Goal: Transaction & Acquisition: Purchase product/service

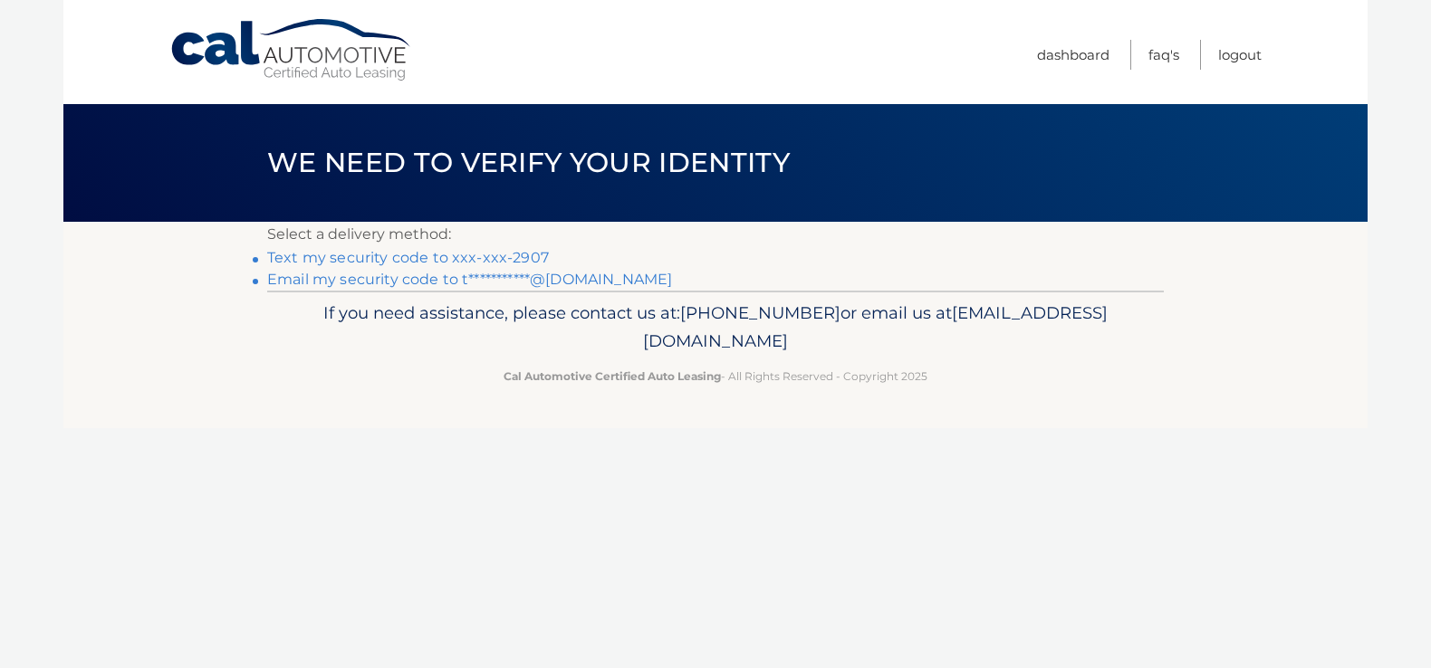
click at [461, 255] on link "Text my security code to xxx-xxx-2907" at bounding box center [408, 257] width 282 height 17
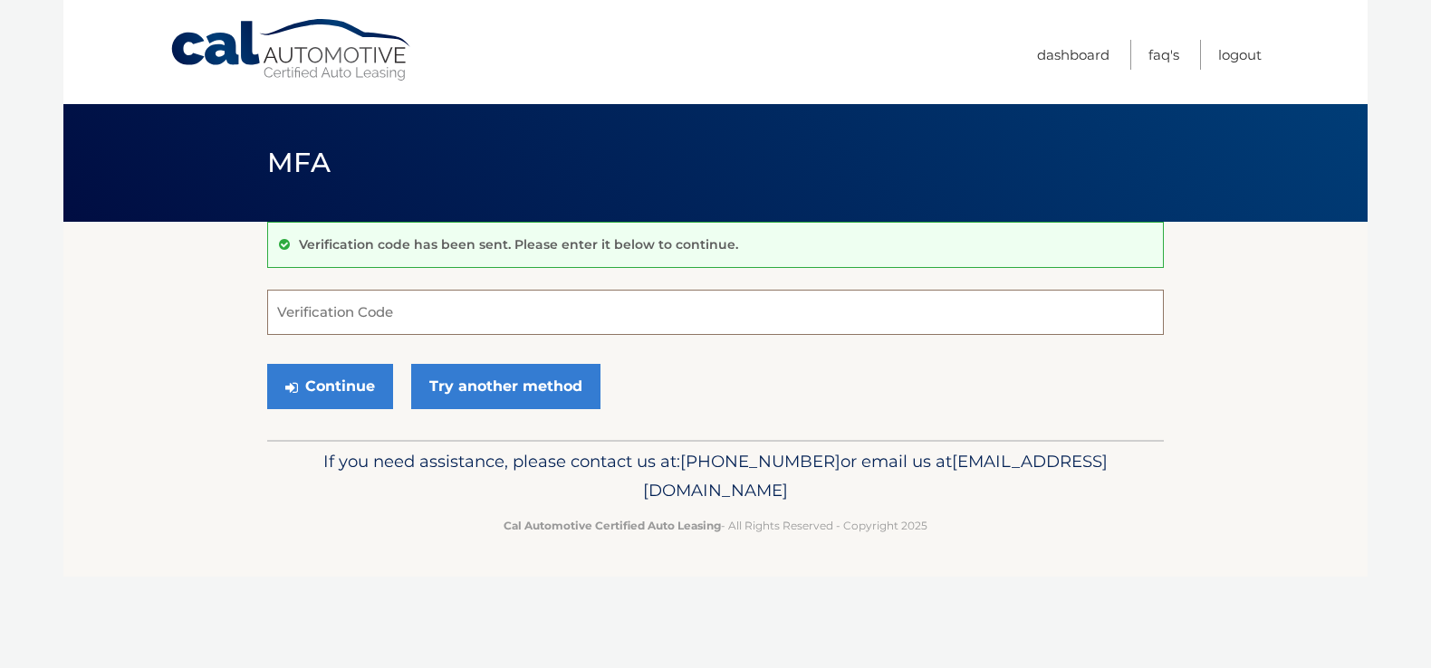
click at [314, 311] on input "Verification Code" at bounding box center [715, 312] width 896 height 45
type input "510754"
click at [347, 385] on button "Continue" at bounding box center [330, 386] width 126 height 45
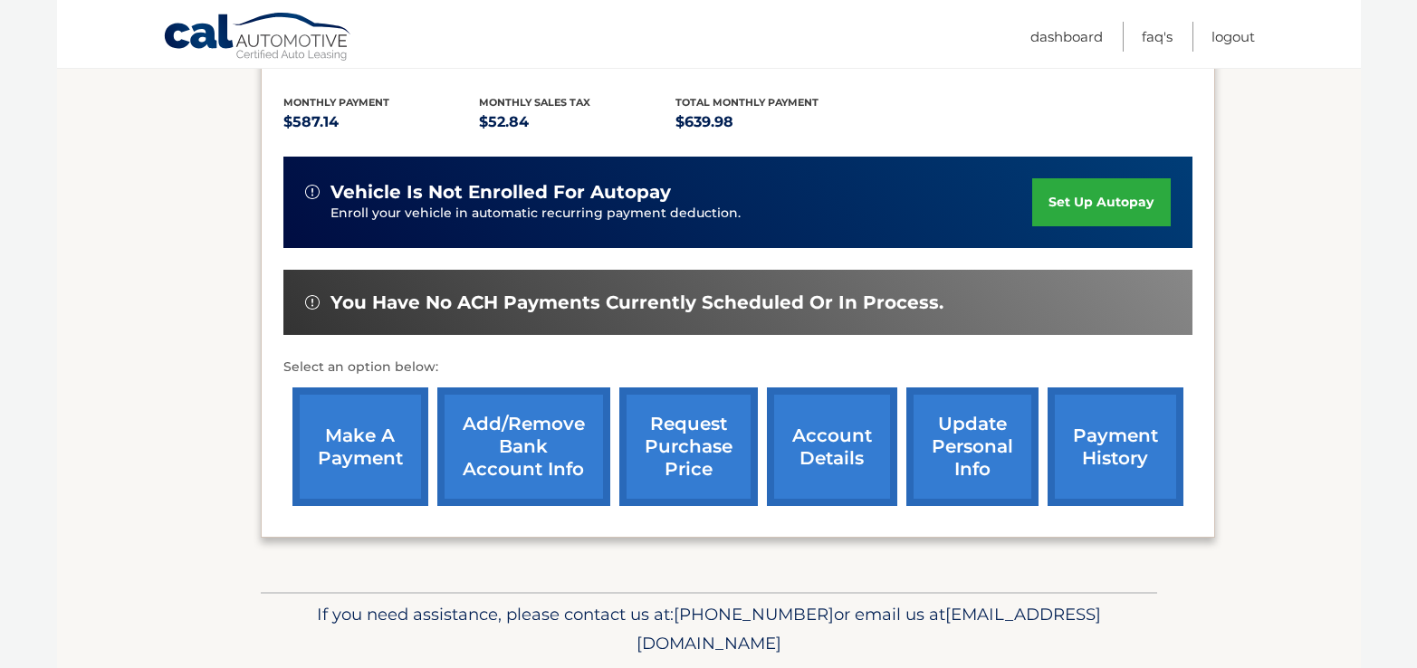
scroll to position [429, 0]
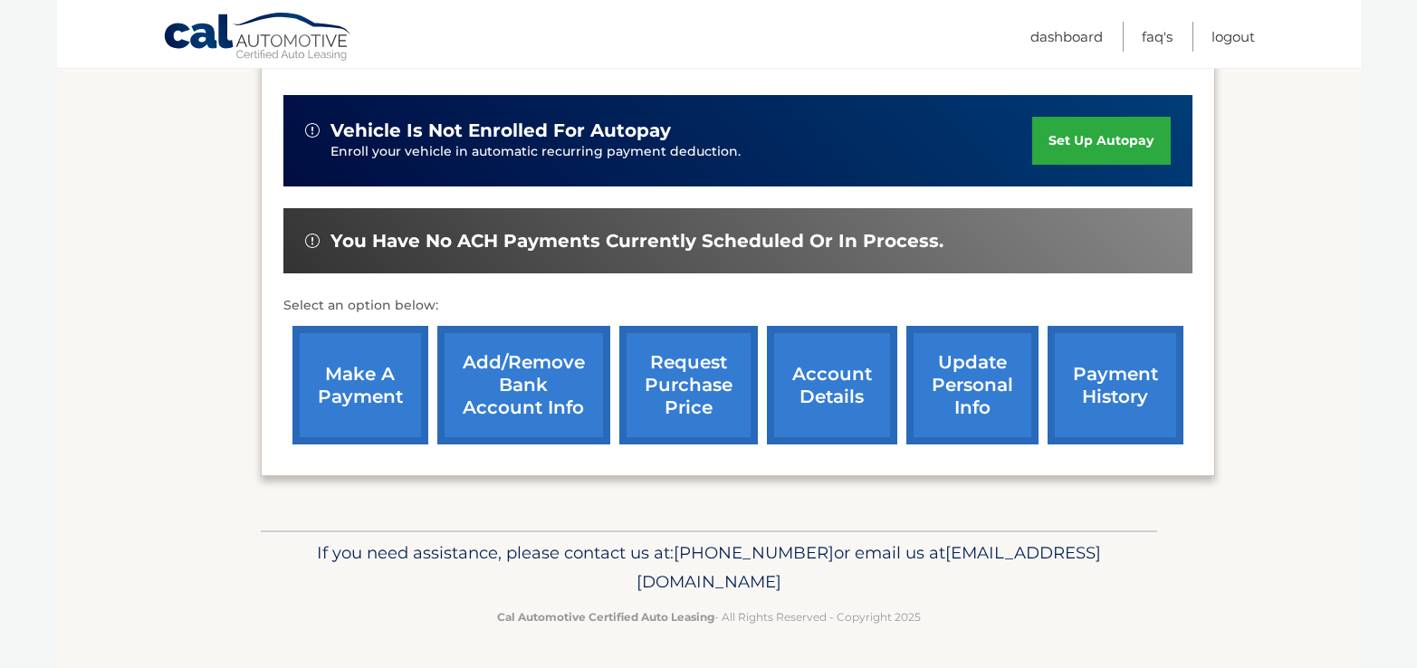
click at [359, 397] on link "make a payment" at bounding box center [360, 385] width 136 height 119
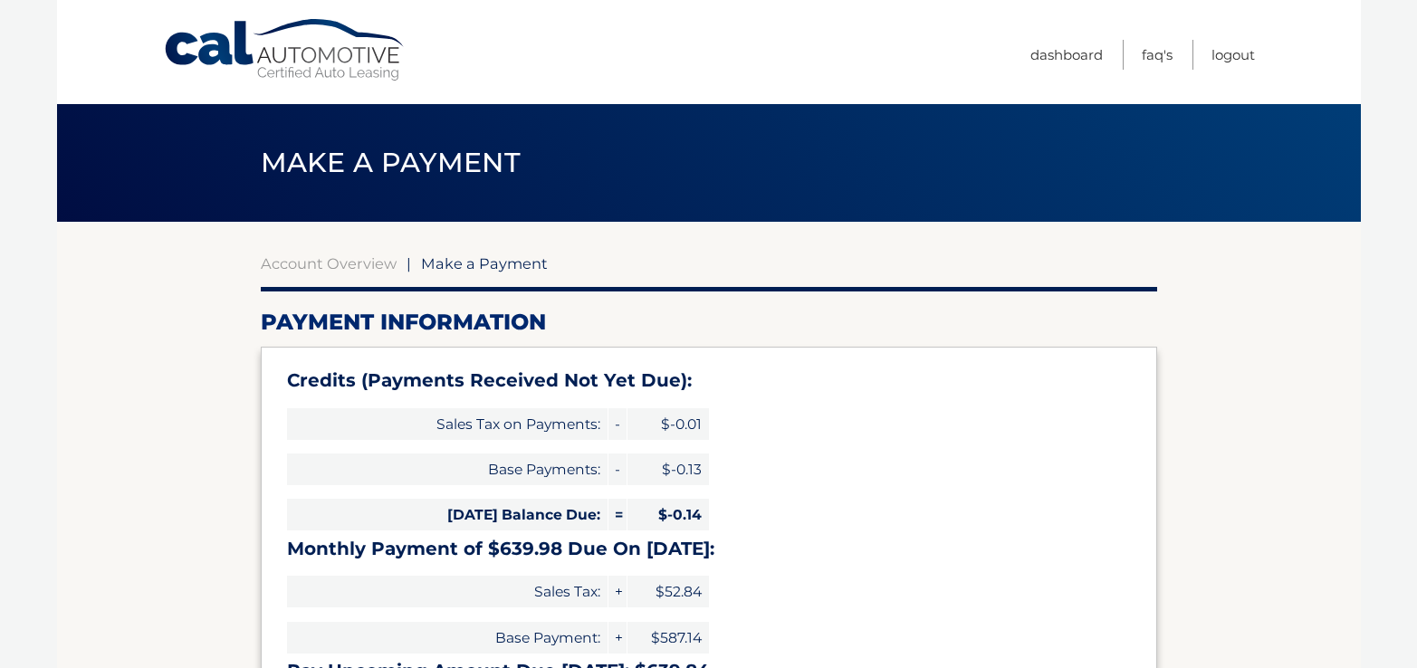
select select "MzEzNzA0ZDMtYWQ0MC00NjM5LWE3ODItZjJkMjJkYmYyZTRm"
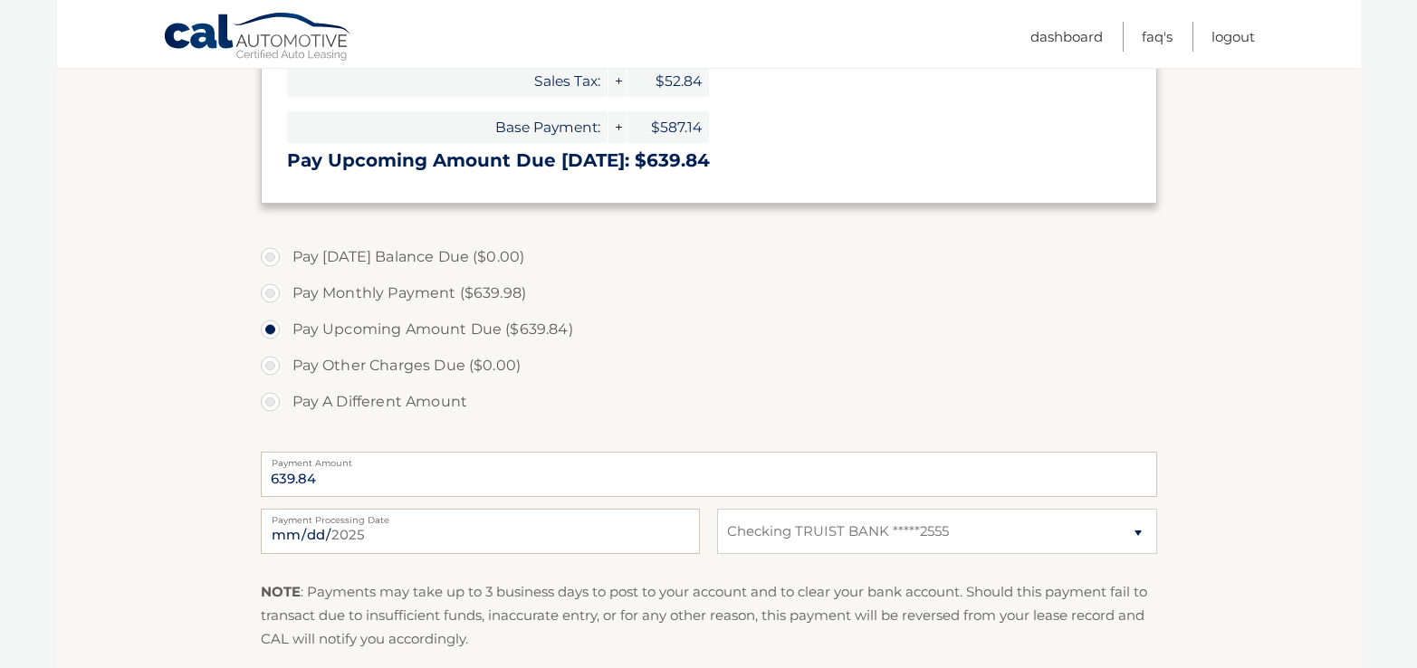
scroll to position [543, 0]
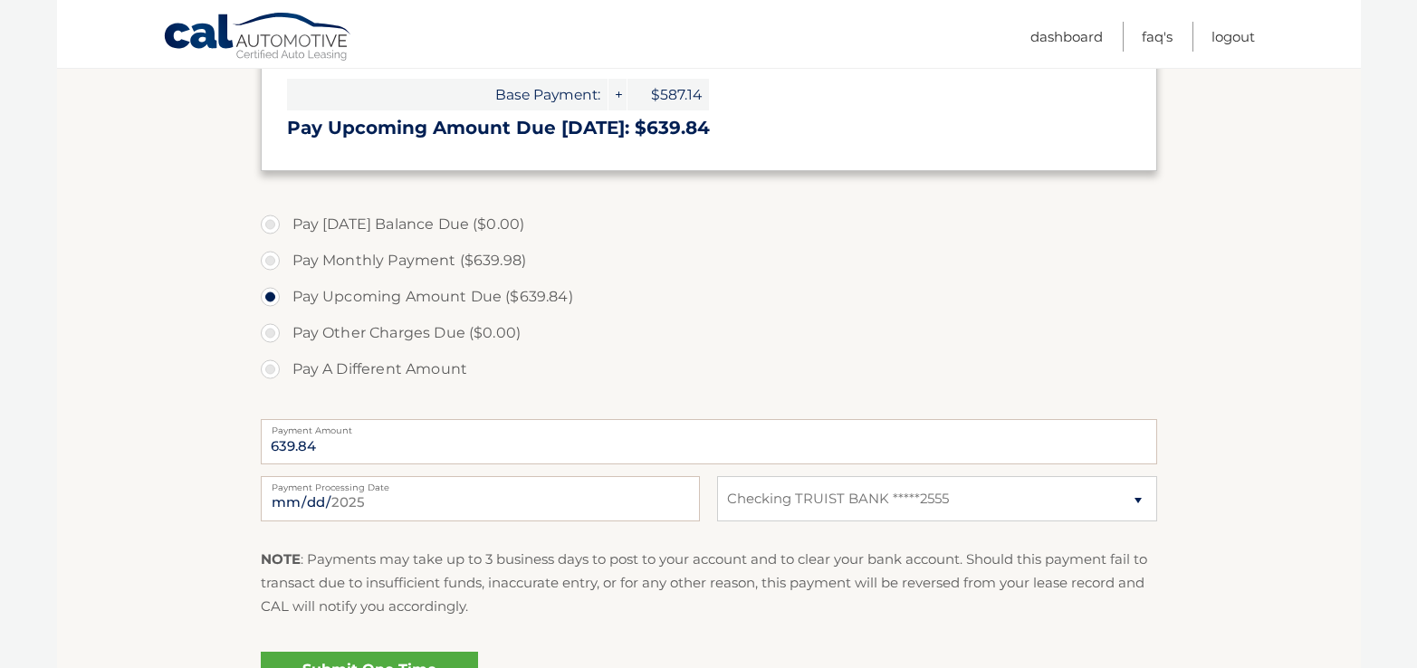
click at [276, 370] on label "Pay A Different Amount" at bounding box center [709, 369] width 896 height 36
click at [276, 370] on input "Pay A Different Amount" at bounding box center [277, 365] width 18 height 29
radio input "true"
click at [291, 450] on input "Payment Amount" at bounding box center [709, 441] width 896 height 45
type input "640.00"
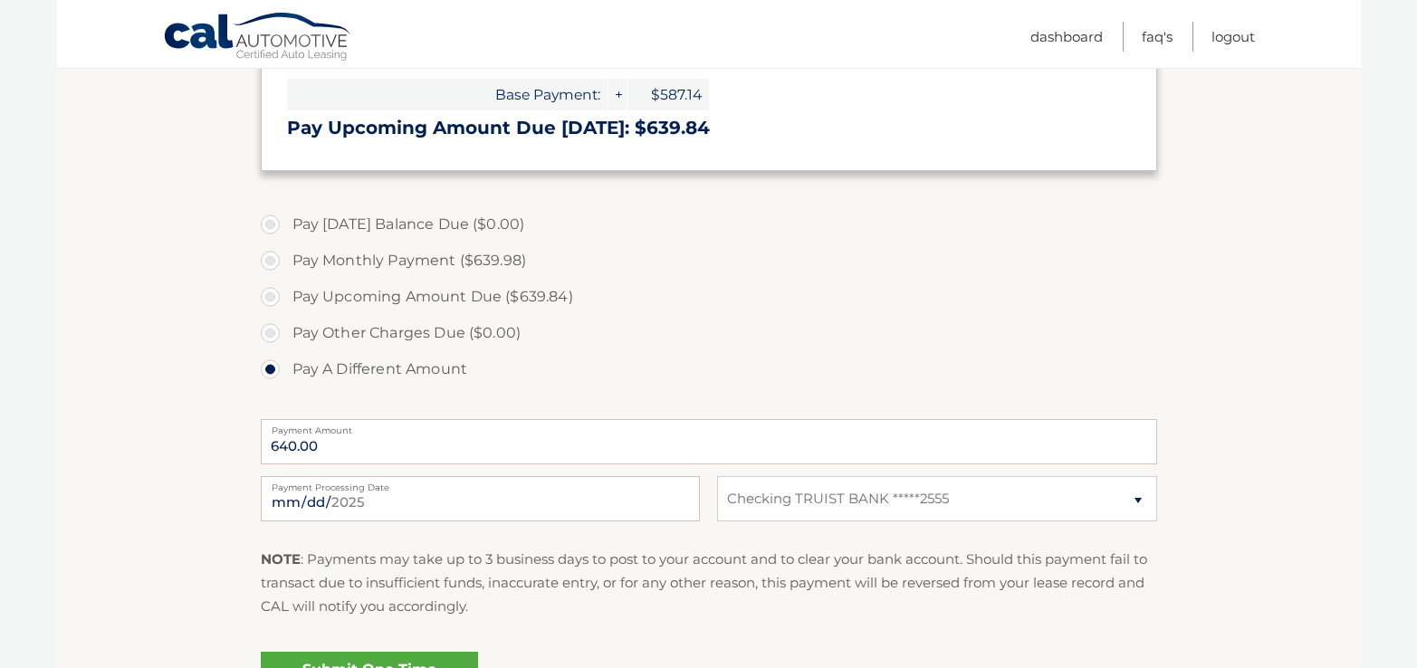
click at [864, 324] on label "Pay Other Charges Due ($0.00)" at bounding box center [709, 333] width 896 height 36
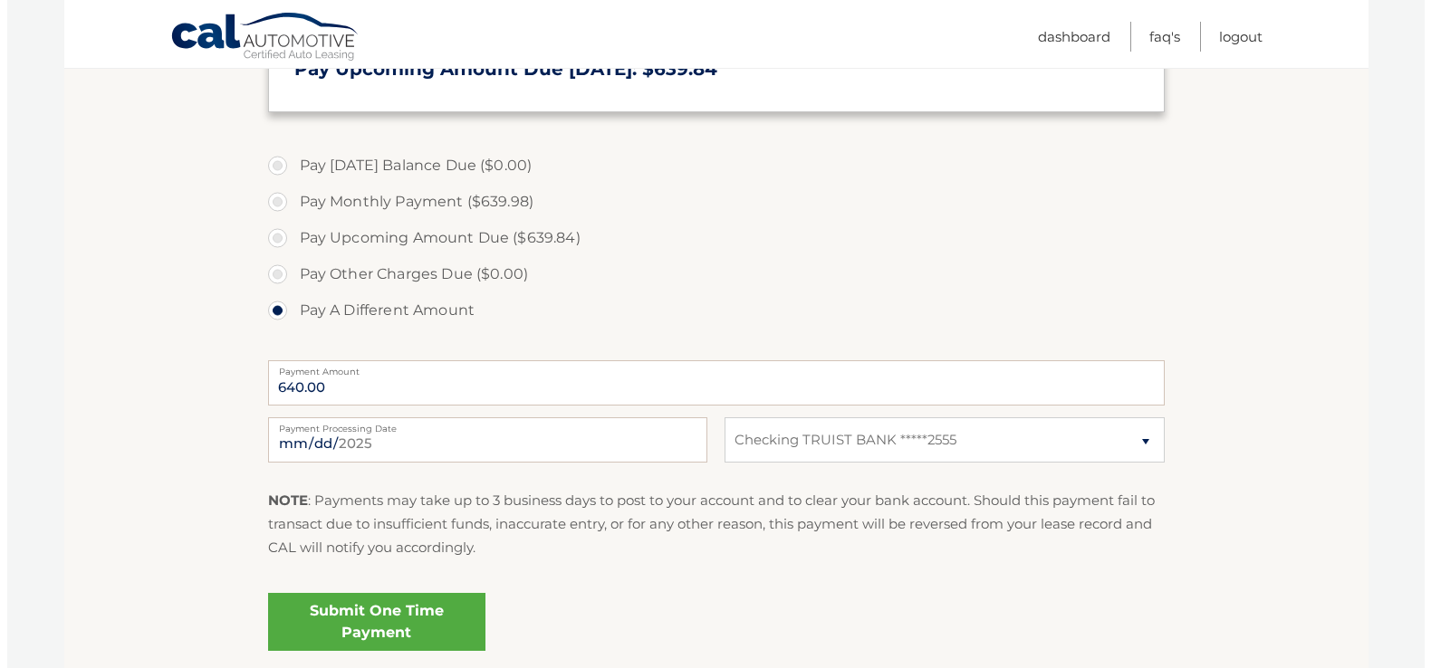
scroll to position [634, 0]
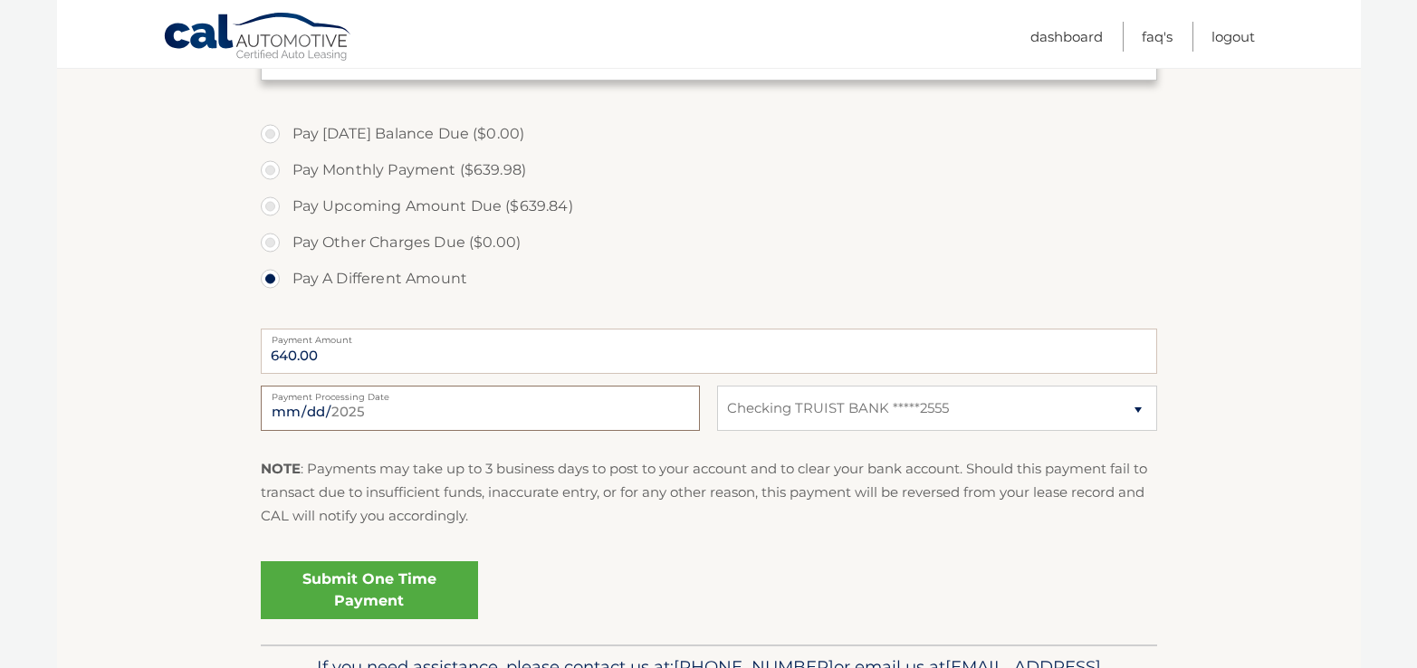
click at [305, 407] on input "[DATE]" at bounding box center [480, 408] width 439 height 45
type input "[DATE]"
click at [1230, 407] on section "Account Overview | Make a Payment Payment Information Credits (Payments Receive…" at bounding box center [709, 116] width 1304 height 1057
click at [338, 584] on link "Submit One Time Payment" at bounding box center [369, 590] width 217 height 58
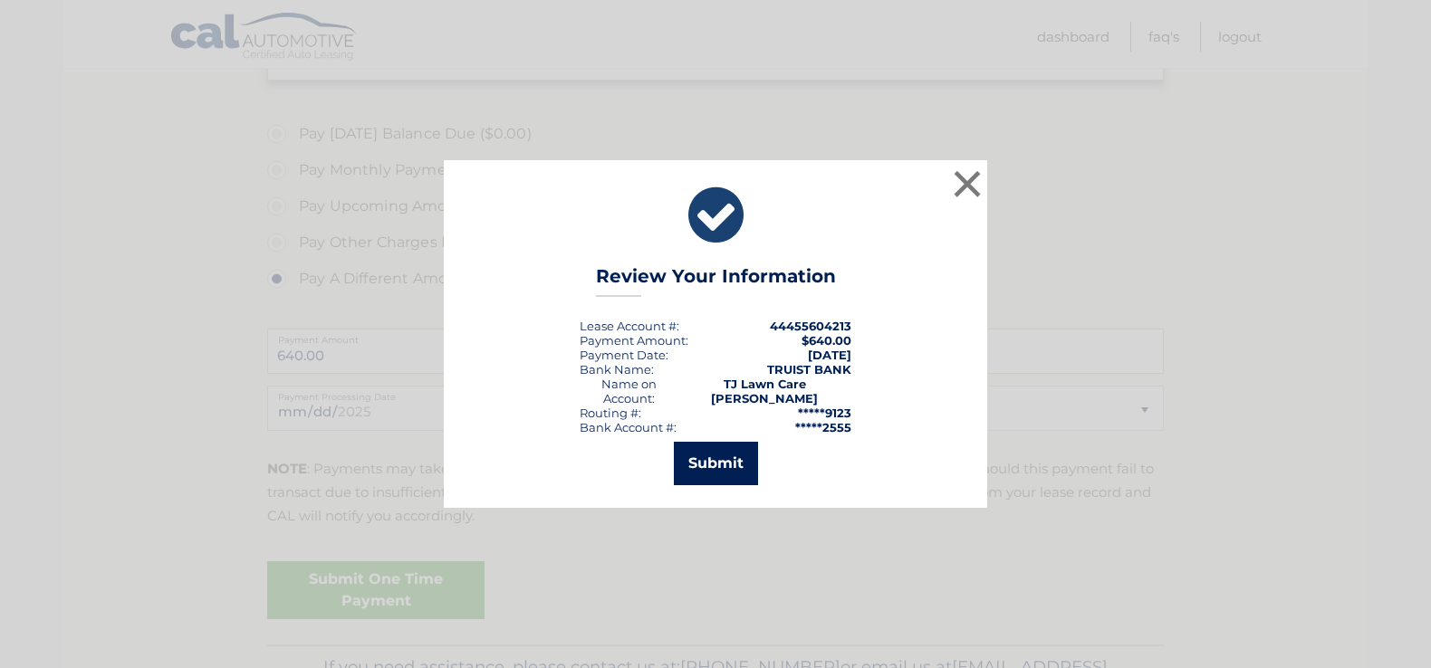
click at [713, 466] on button "Submit" at bounding box center [716, 463] width 84 height 43
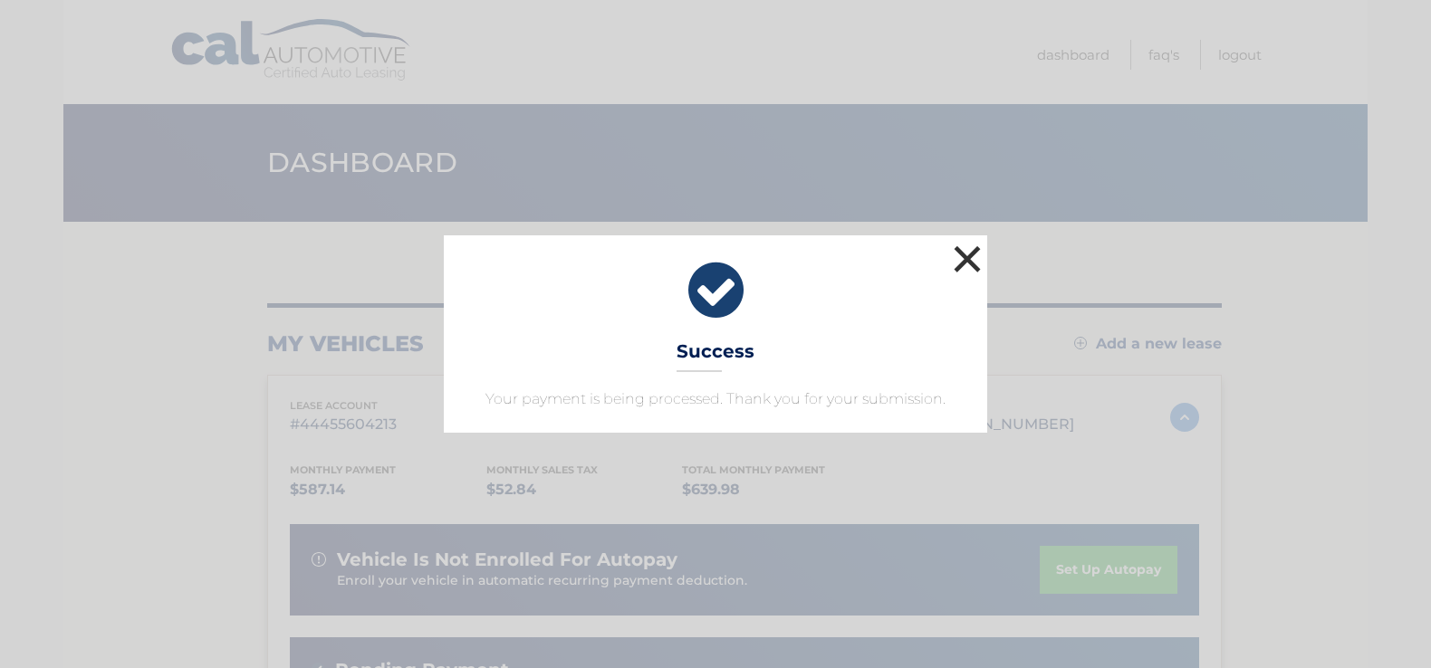
click at [962, 256] on button "×" at bounding box center [967, 259] width 36 height 36
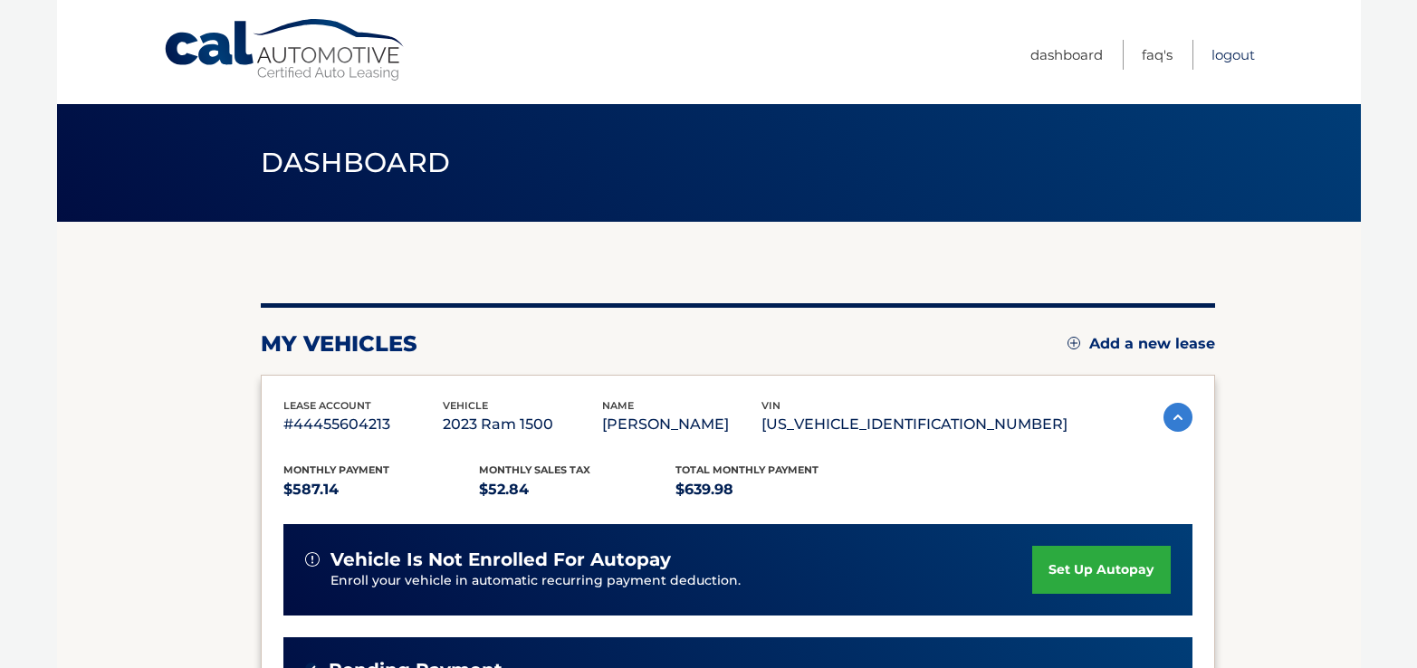
click at [1229, 54] on link "Logout" at bounding box center [1232, 55] width 43 height 30
